Goal: Task Accomplishment & Management: Use online tool/utility

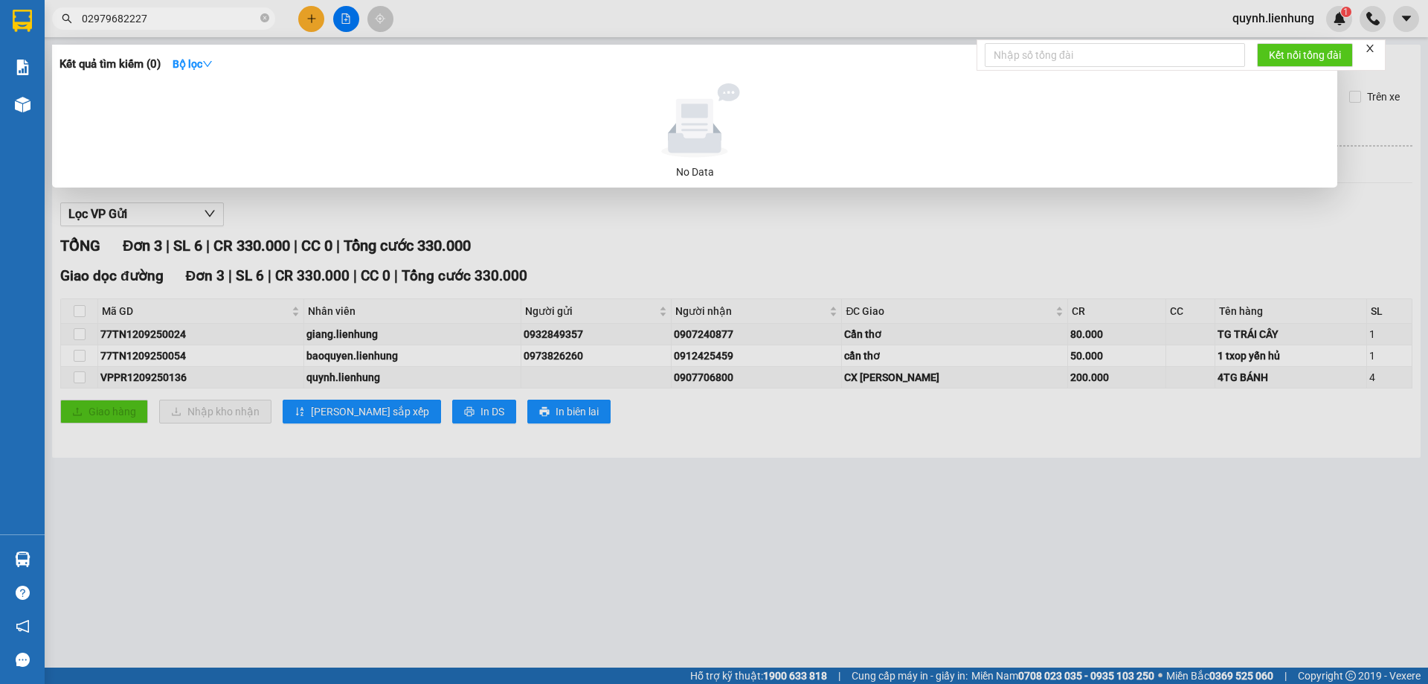
click at [90, 19] on input "02979682227" at bounding box center [170, 18] width 176 height 16
click at [91, 17] on input "02979682227" at bounding box center [170, 18] width 176 height 16
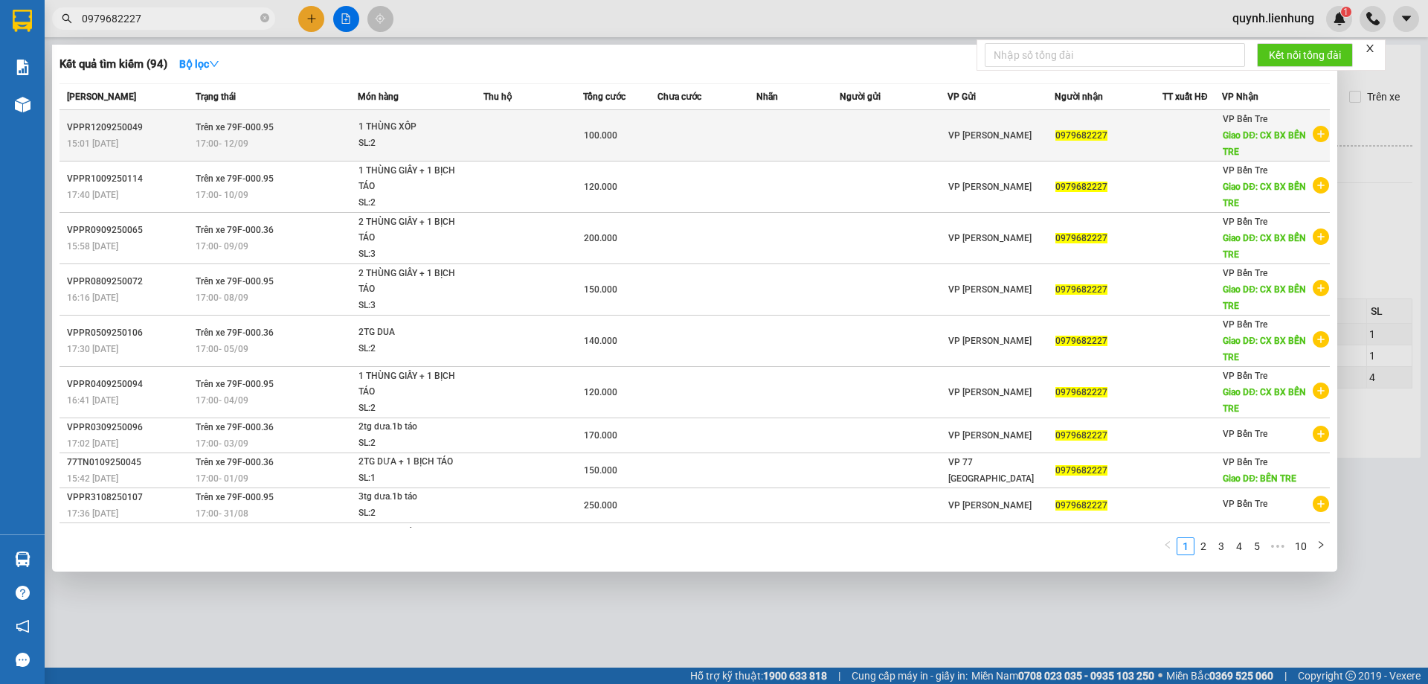
type input "0979682227"
click at [479, 138] on span "1 THÙNG XỐP SL: 2" at bounding box center [421, 135] width 124 height 32
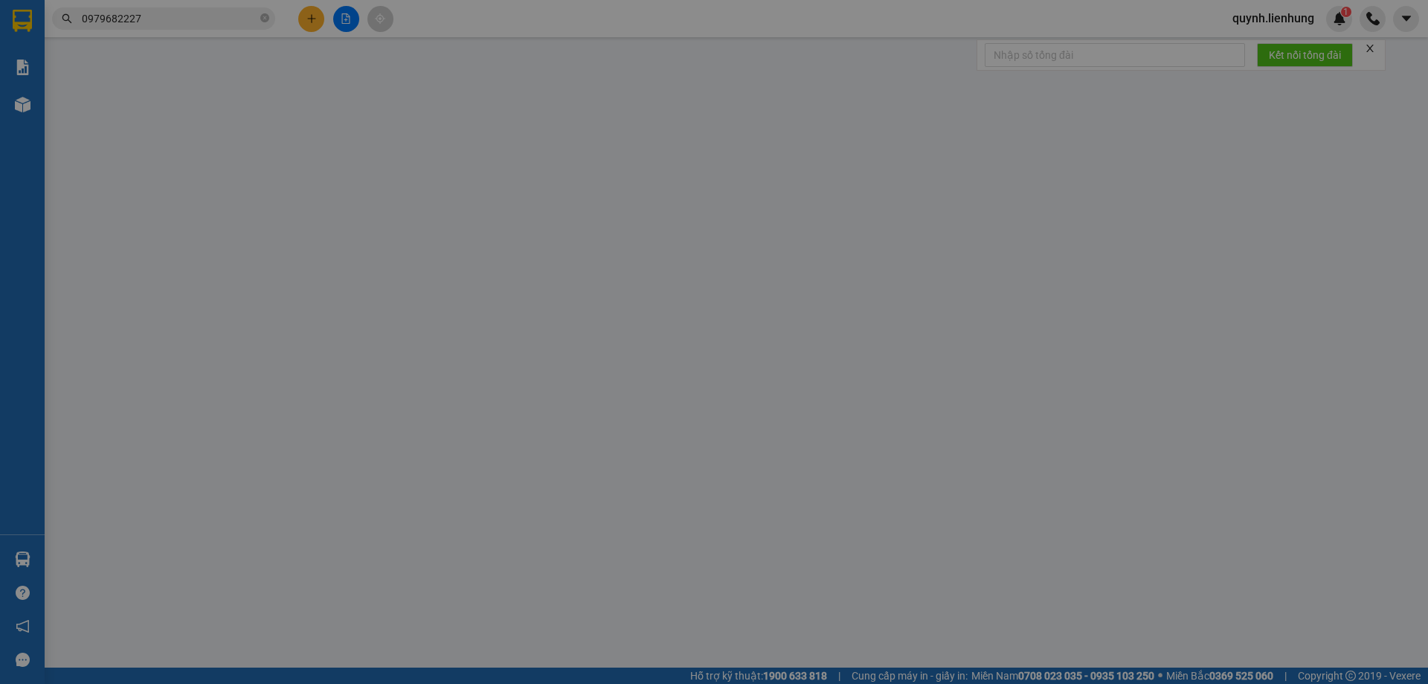
type input "0979682227"
type input "CX BX BẾN TRE"
type input "100.000"
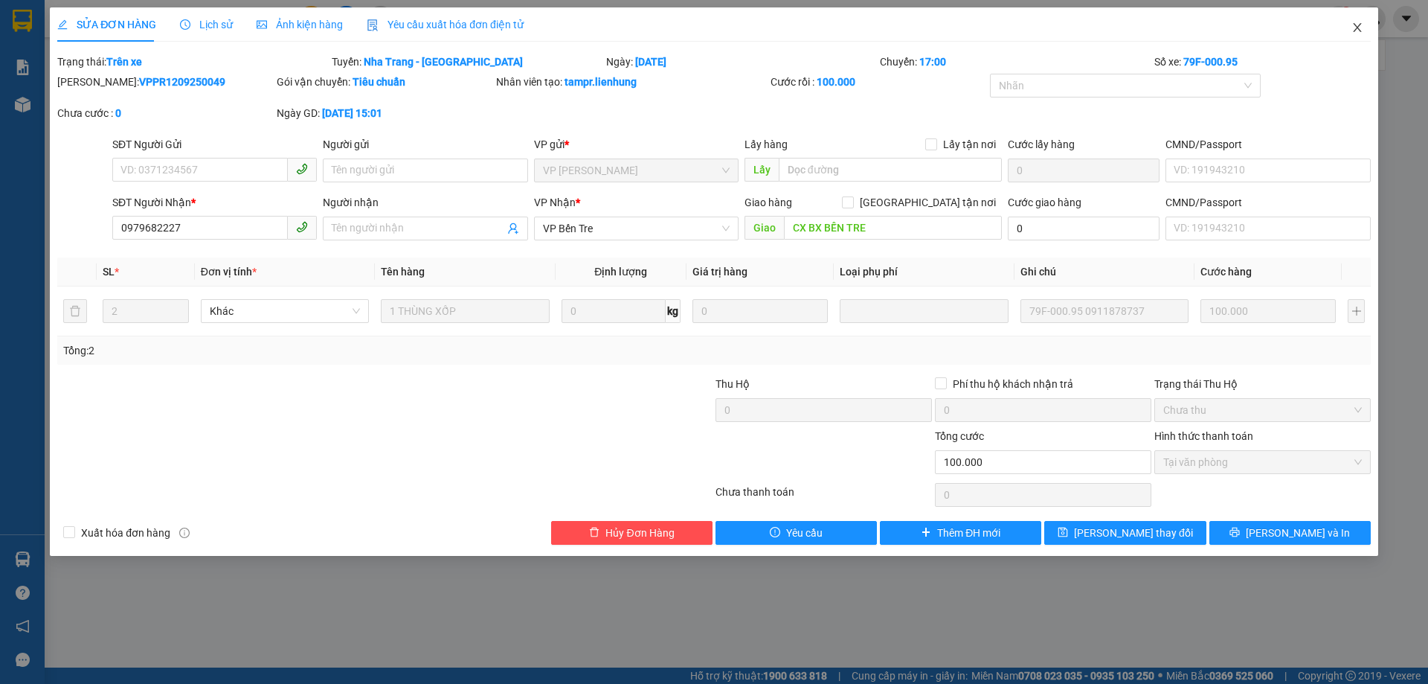
click at [1359, 25] on icon "close" at bounding box center [1358, 28] width 12 height 12
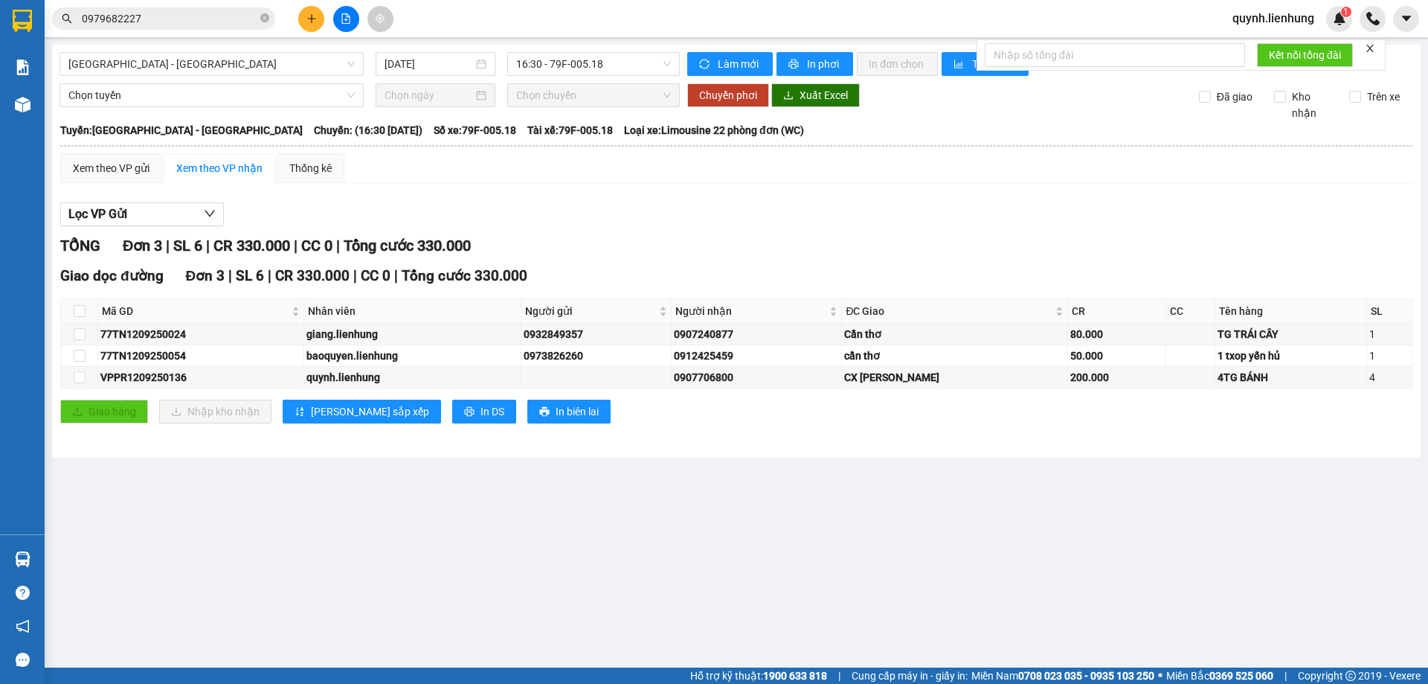
click at [159, 17] on input "0979682227" at bounding box center [170, 18] width 176 height 16
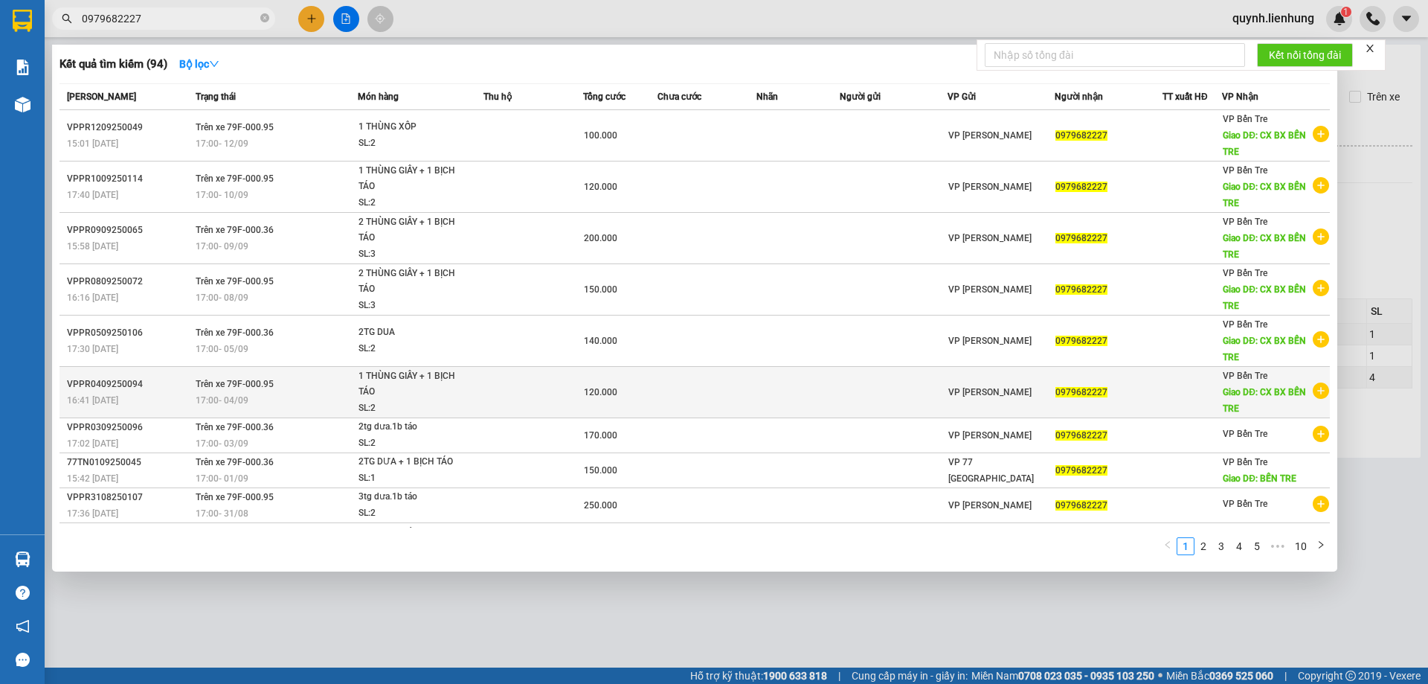
click at [207, 373] on td "Trên xe 79F-000.95 17:00 [DATE]" at bounding box center [275, 392] width 166 height 51
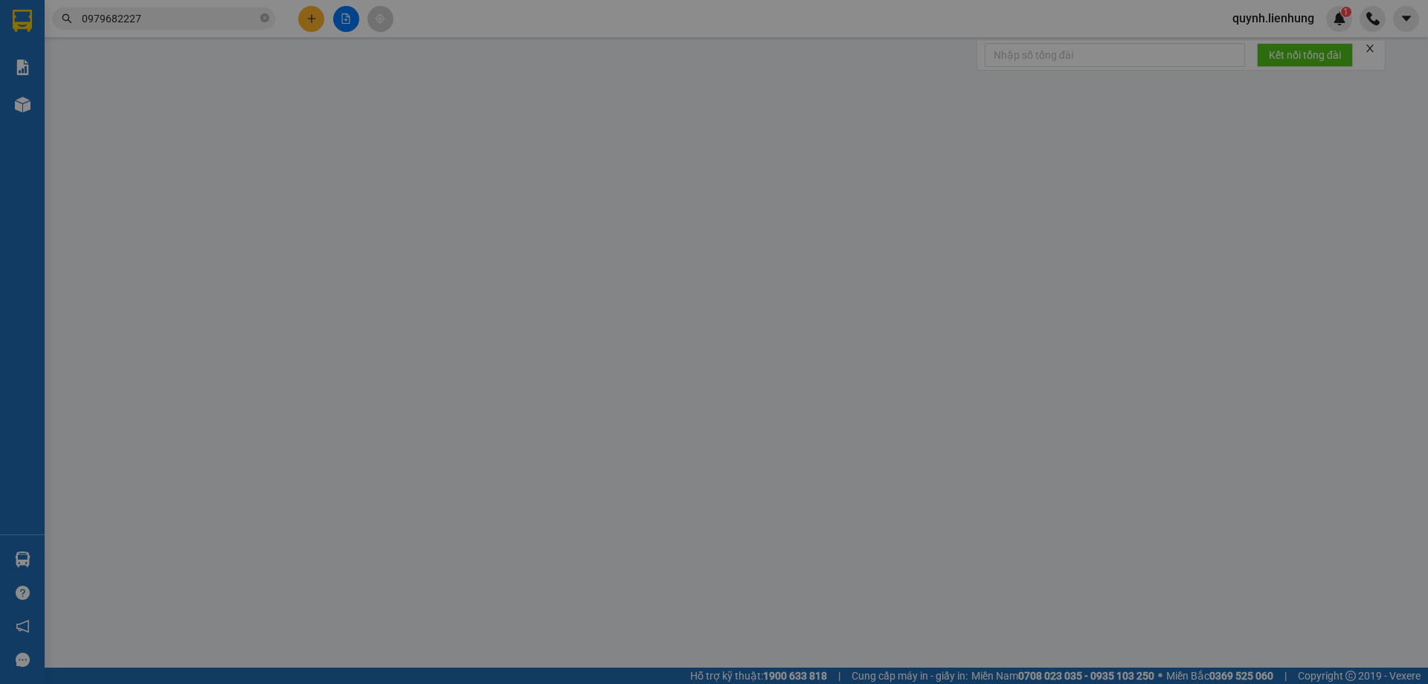
type input "0979682227"
type input "CX BX BẾN TRE"
type input "120.000"
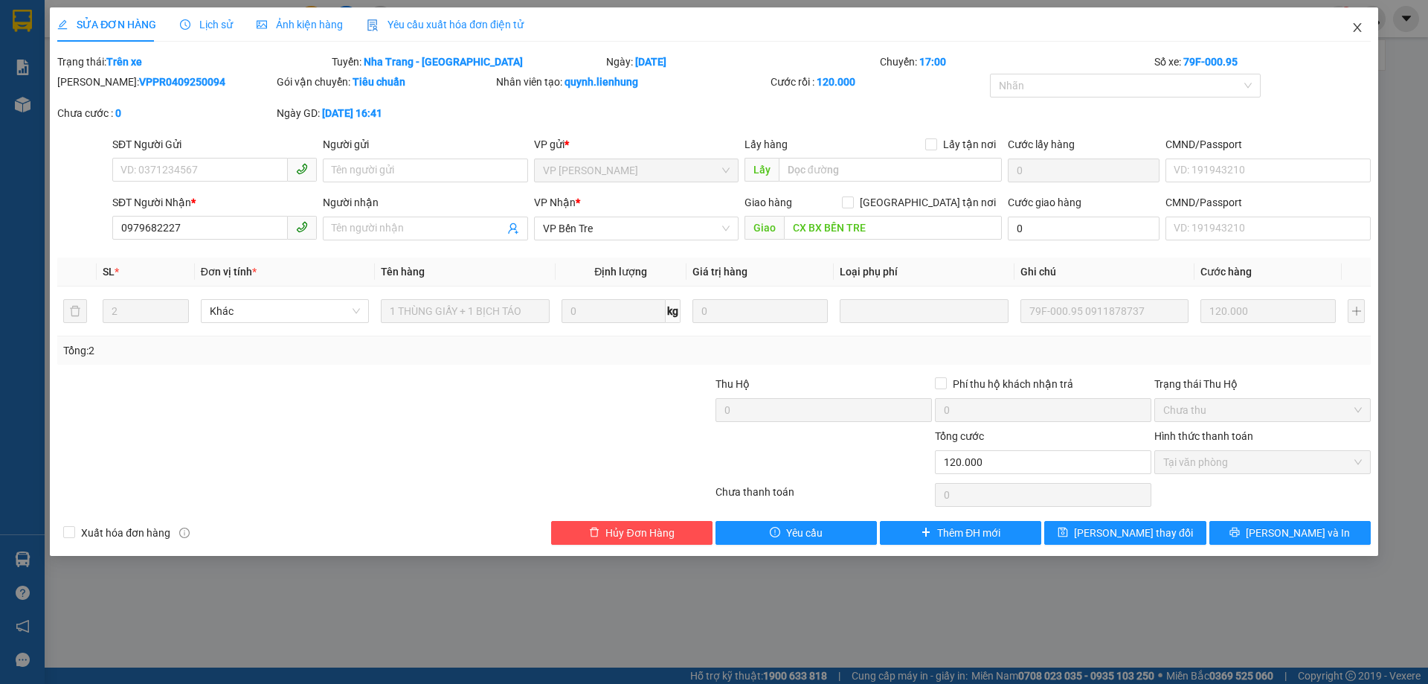
drag, startPoint x: 1356, startPoint y: 16, endPoint x: 1318, endPoint y: 25, distance: 38.8
click at [1355, 16] on span "Close" at bounding box center [1358, 28] width 42 height 42
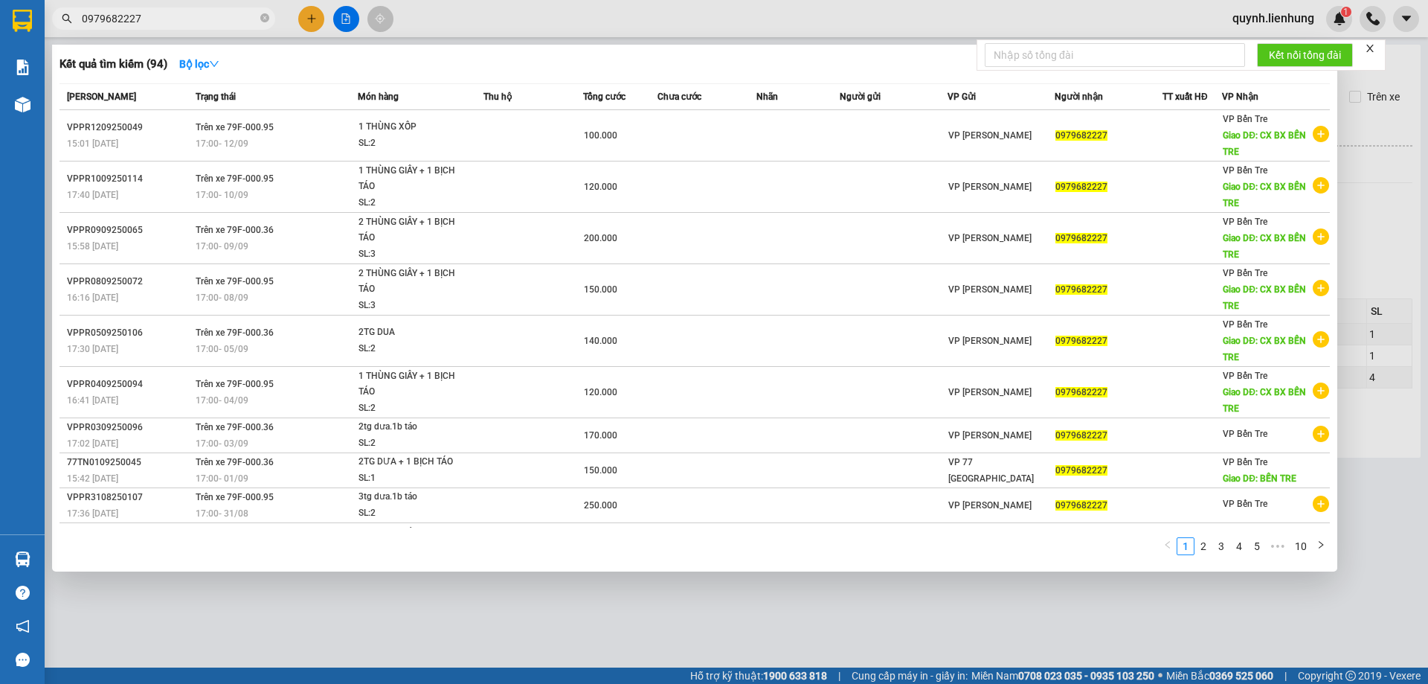
drag, startPoint x: 181, startPoint y: 15, endPoint x: 52, endPoint y: 29, distance: 129.5
click at [52, 29] on div "0979682227" at bounding box center [145, 18] width 290 height 22
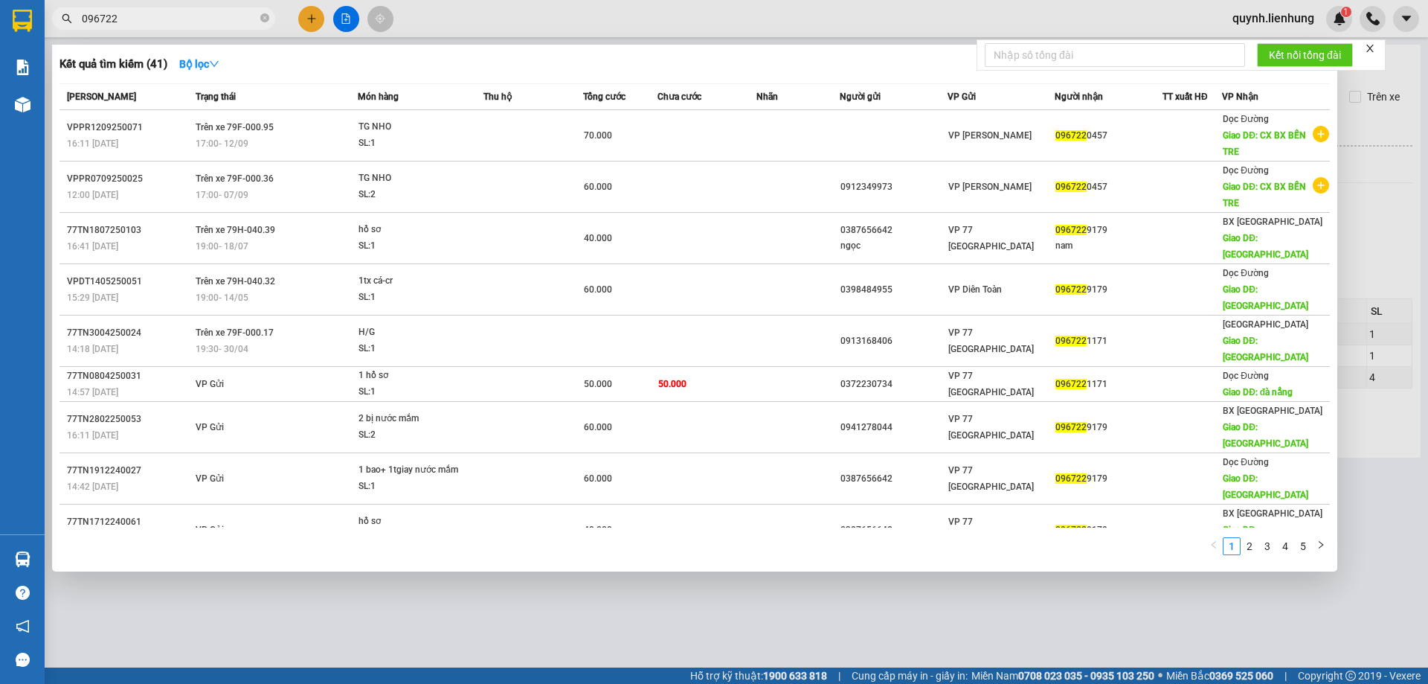
type input "096722"
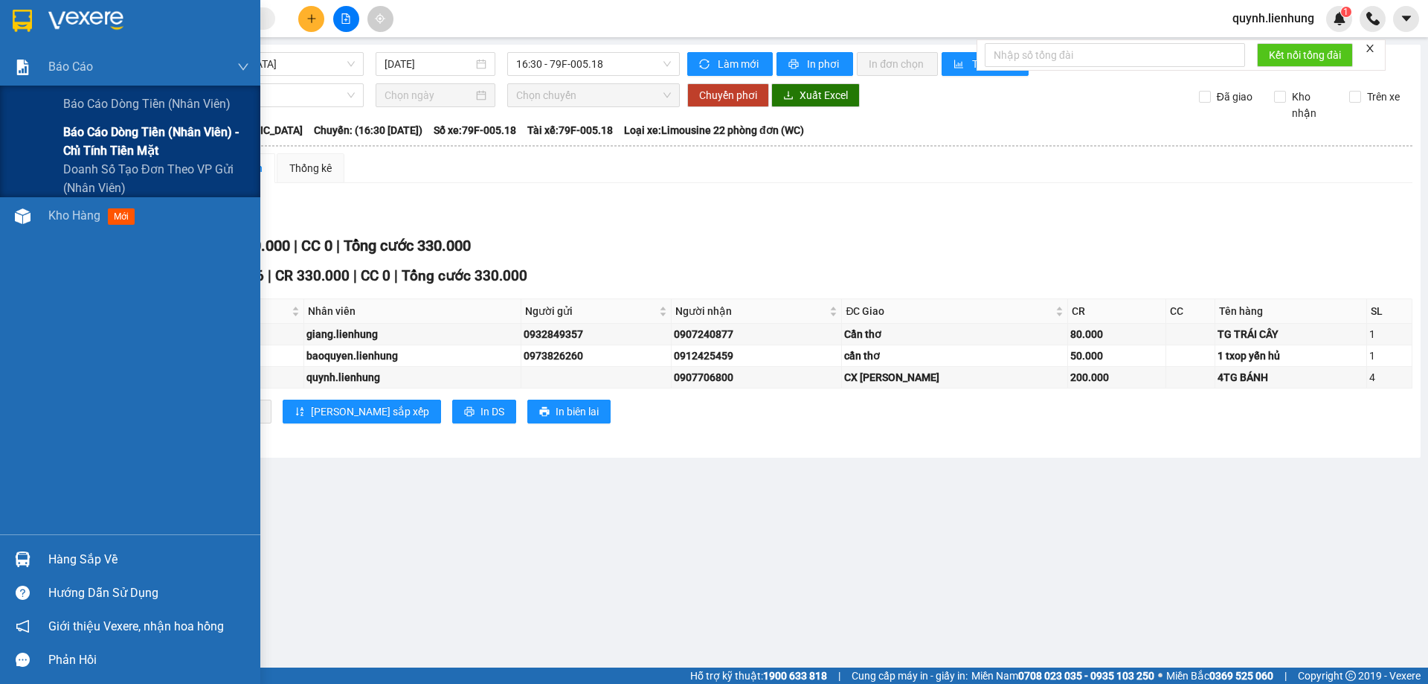
click at [89, 144] on span "Báo cáo dòng tiền (nhân viên) - chỉ tính tiền mặt" at bounding box center [156, 141] width 186 height 37
